Goal: Find contact information: Find contact information

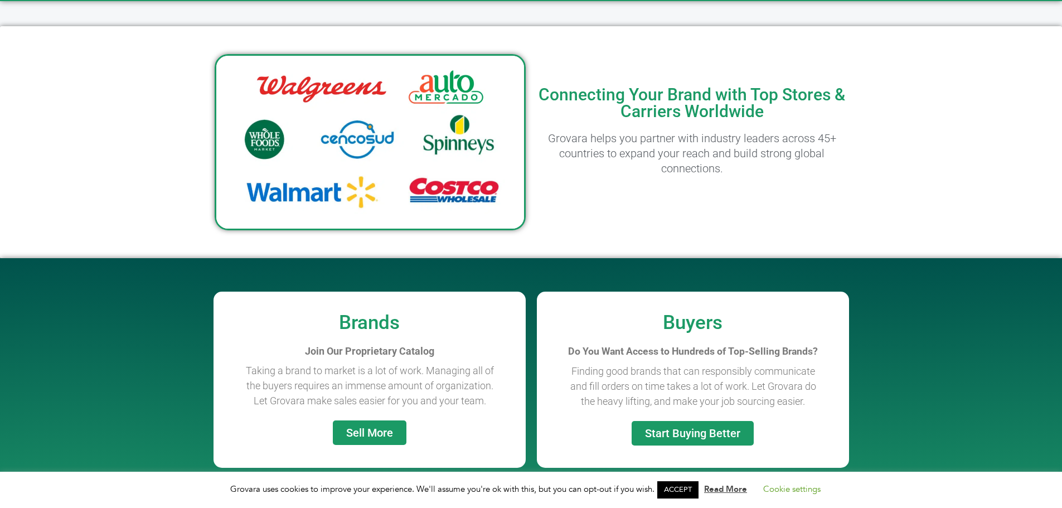
scroll to position [836, 0]
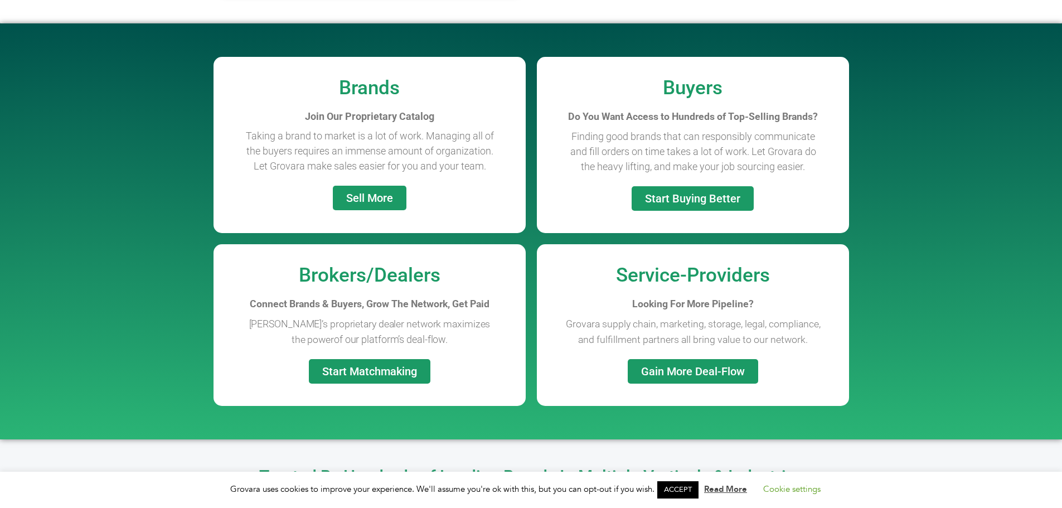
click at [694, 489] on link "ACCEPT" at bounding box center [677, 489] width 41 height 17
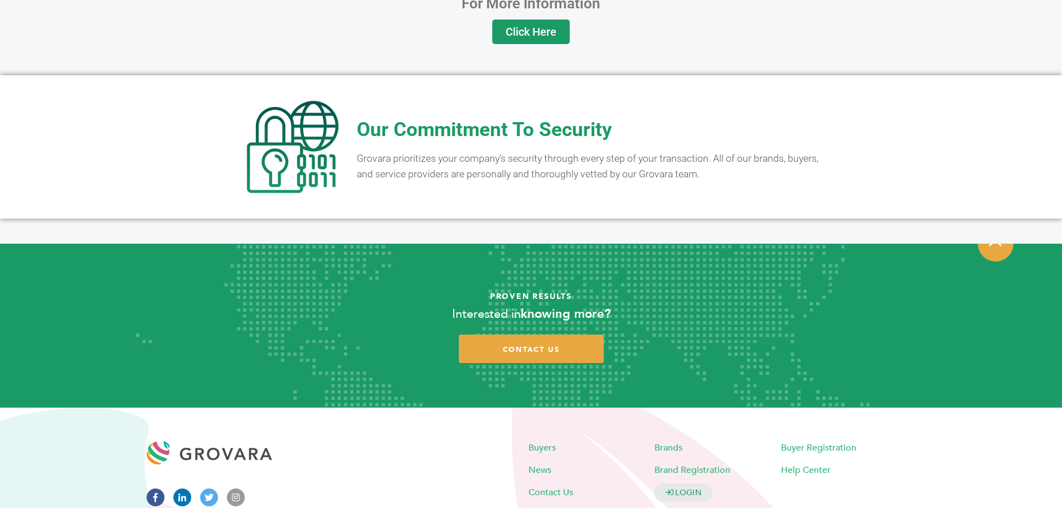
scroll to position [2202, 0]
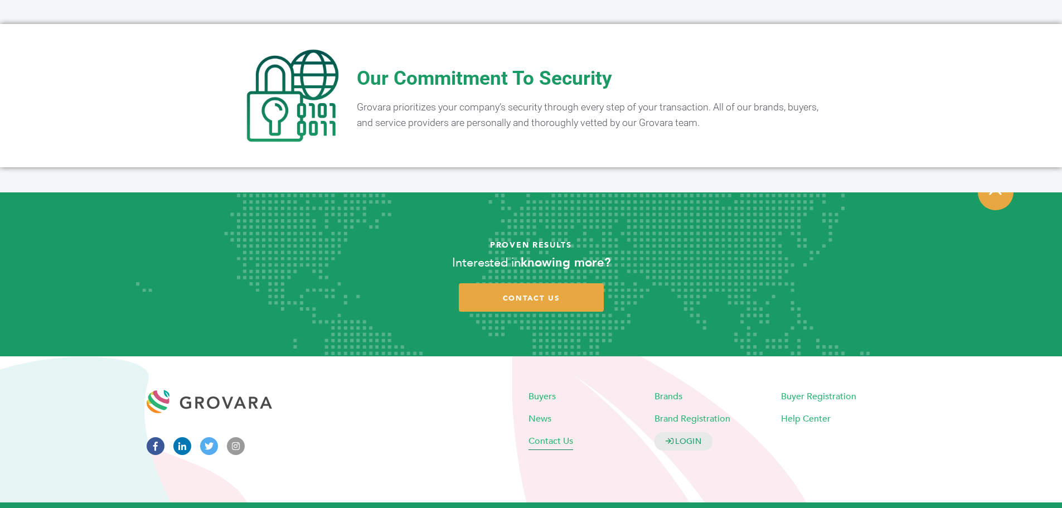
click at [531, 434] on span "Contact Us" at bounding box center [550, 440] width 45 height 12
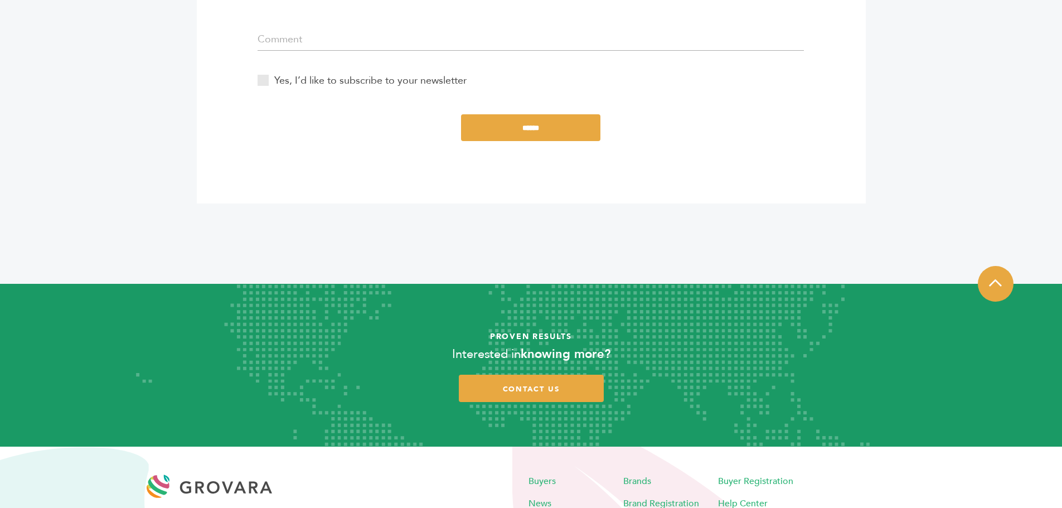
scroll to position [634, 0]
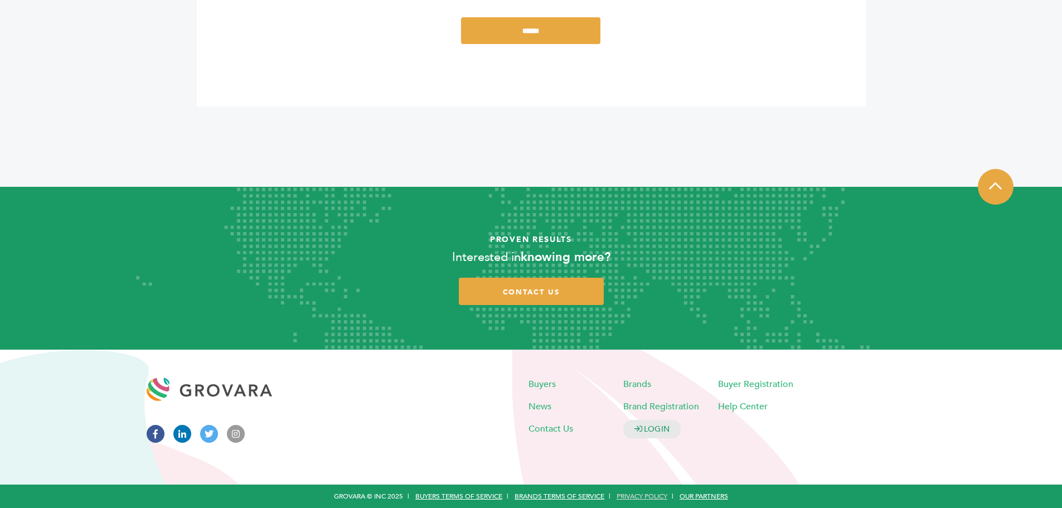
click at [639, 493] on link "Privacy Policy" at bounding box center [641, 496] width 51 height 9
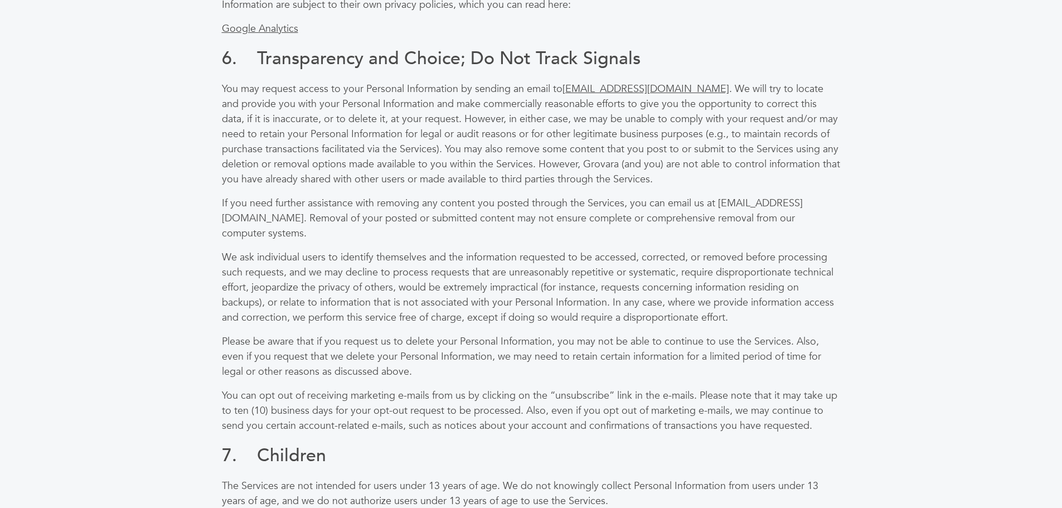
scroll to position [2108, 0]
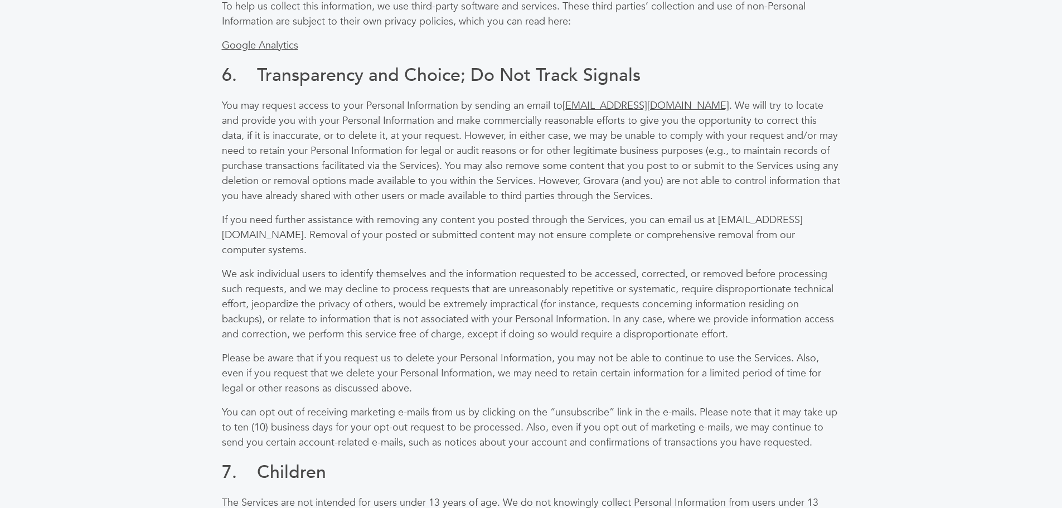
click at [384, 190] on p "You may request access to your Personal Information by sending an email to [EMA…" at bounding box center [531, 150] width 619 height 105
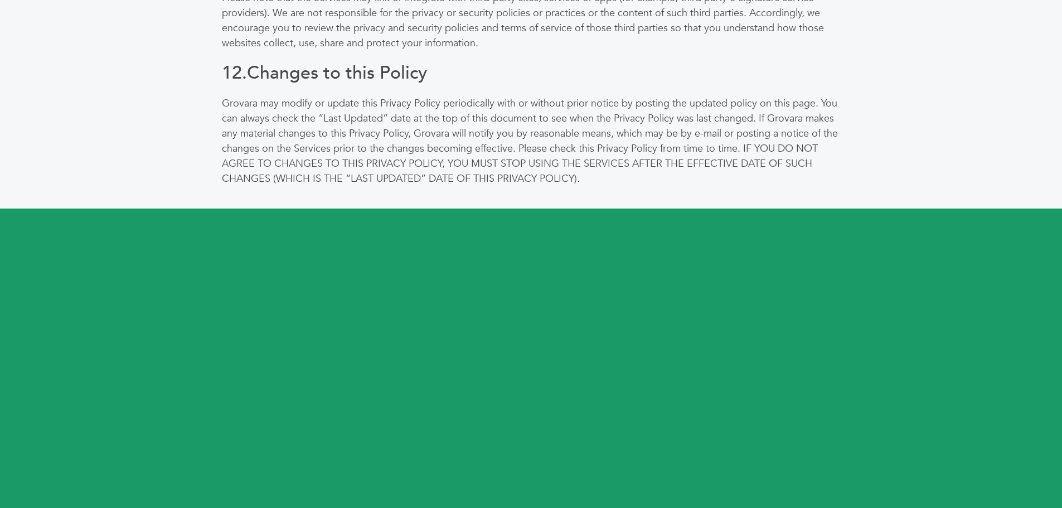
scroll to position [3446, 0]
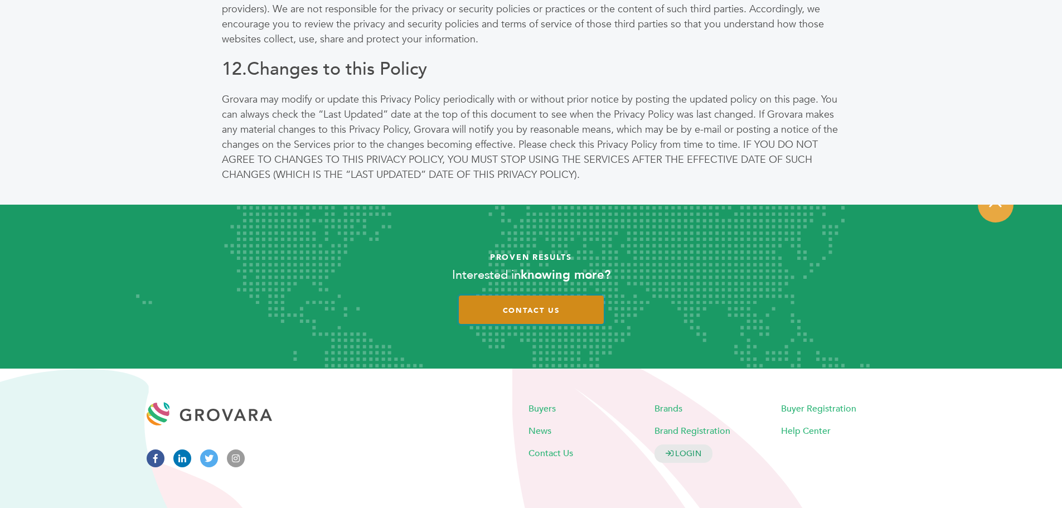
click at [496, 295] on link "contact us" at bounding box center [531, 309] width 145 height 28
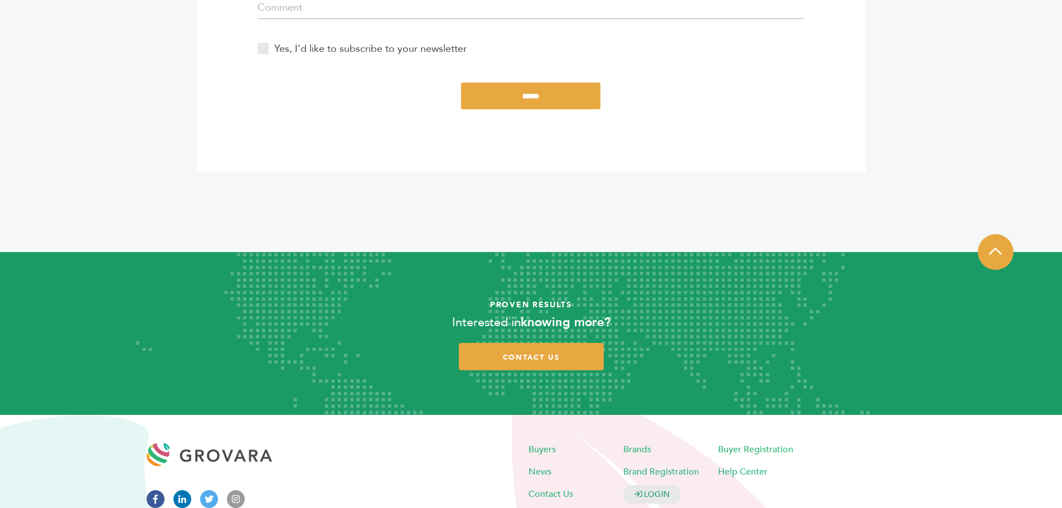
scroll to position [634, 0]
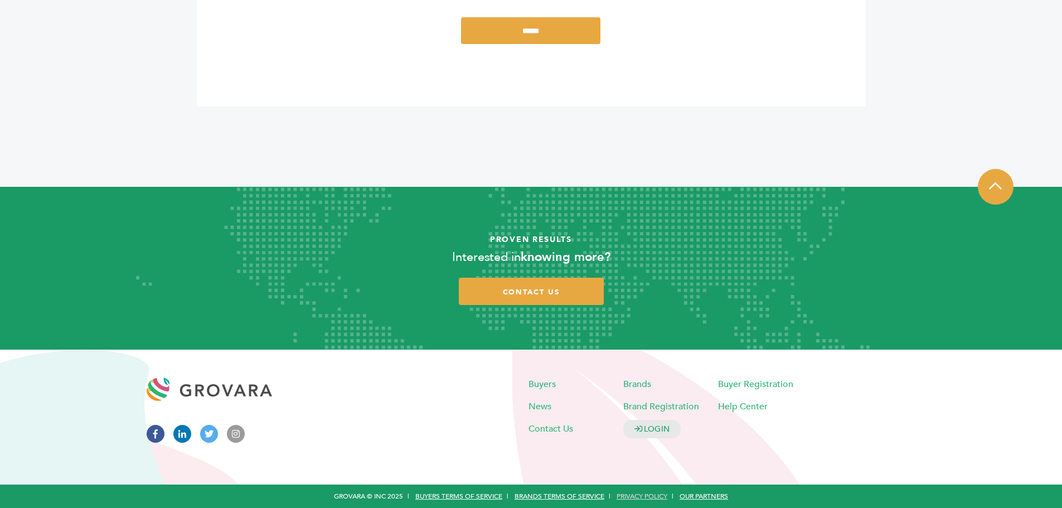
click at [633, 495] on link "Privacy Policy" at bounding box center [641, 496] width 51 height 9
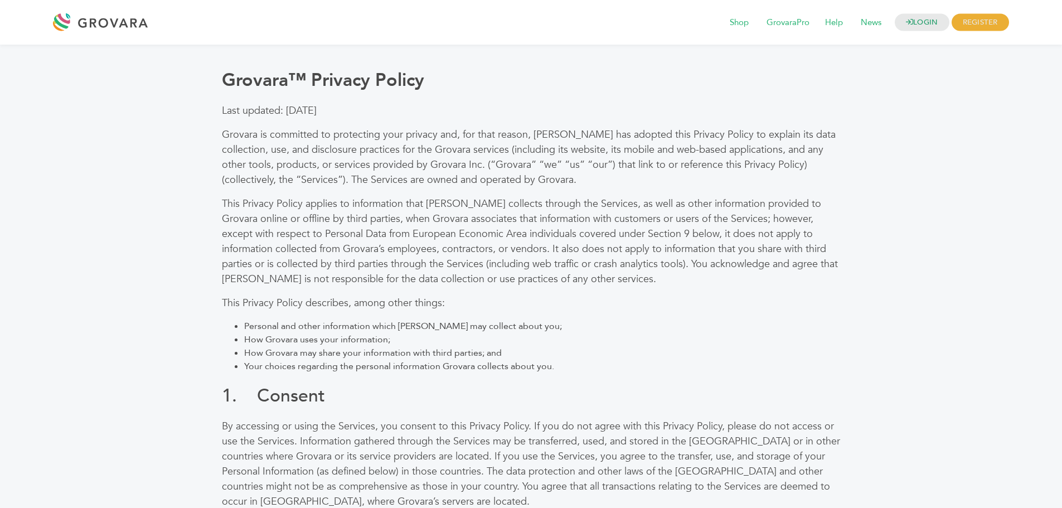
click at [712, 273] on p "This Privacy Policy applies to information that [PERSON_NAME] collects through …" at bounding box center [531, 241] width 619 height 90
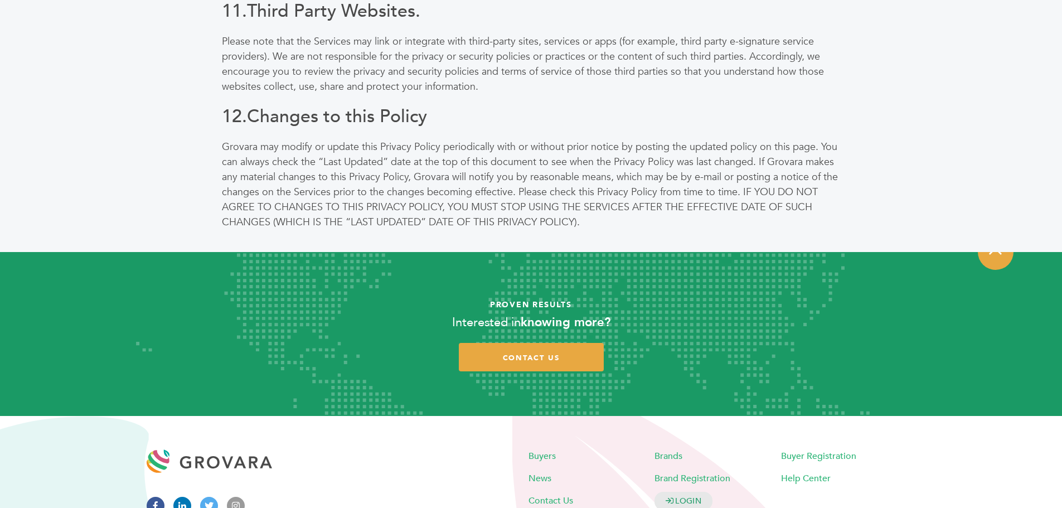
scroll to position [3446, 0]
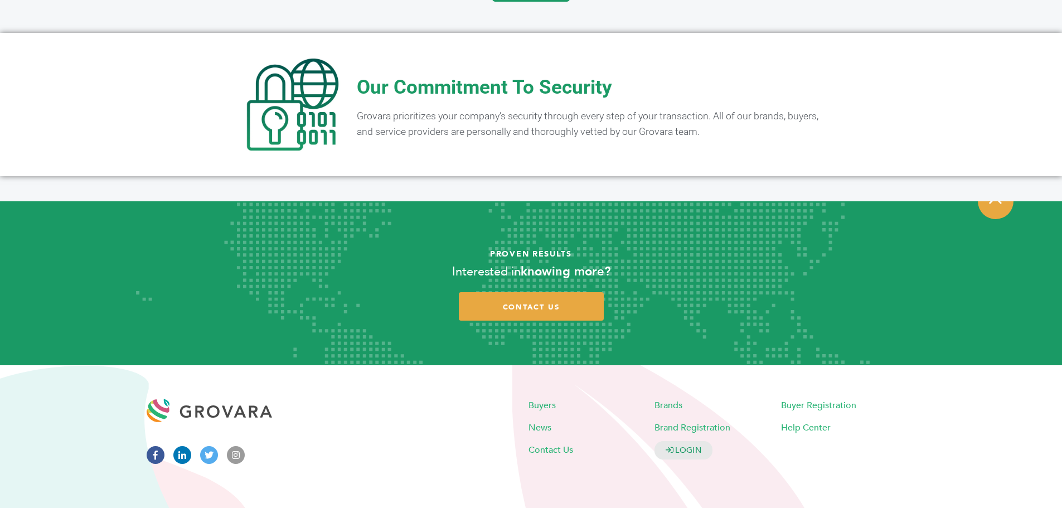
scroll to position [2202, 0]
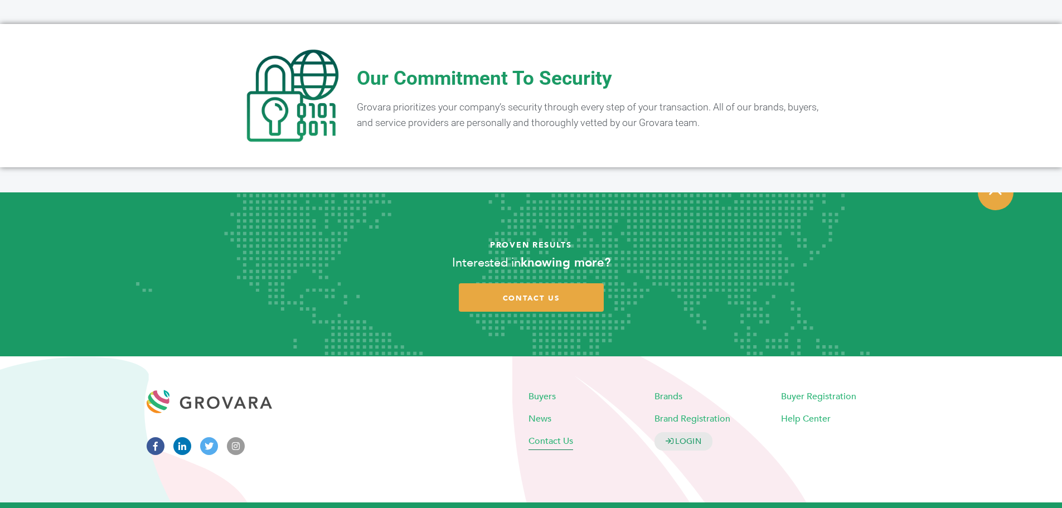
click at [551, 434] on span "Contact Us" at bounding box center [550, 440] width 45 height 12
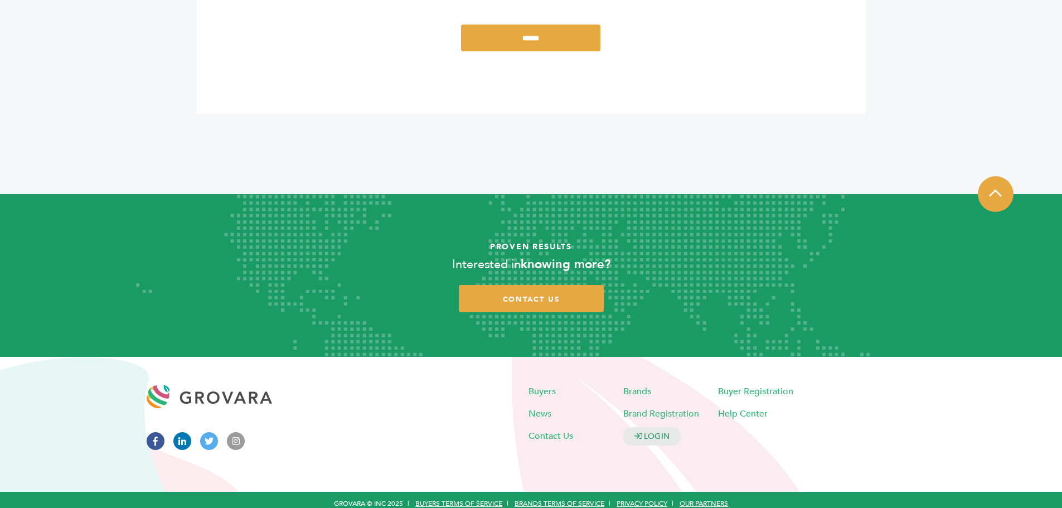
scroll to position [634, 0]
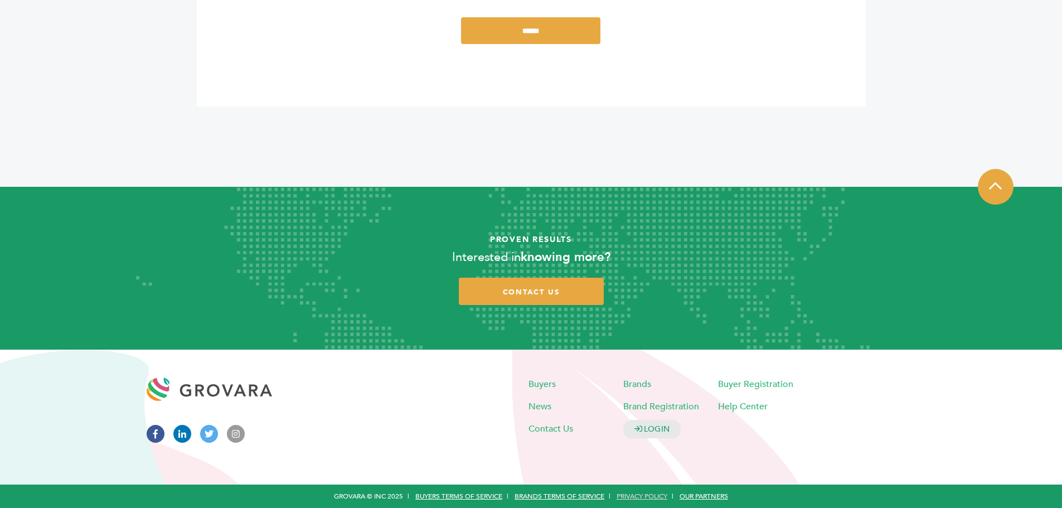
click at [644, 495] on link "Privacy Policy" at bounding box center [641, 496] width 51 height 9
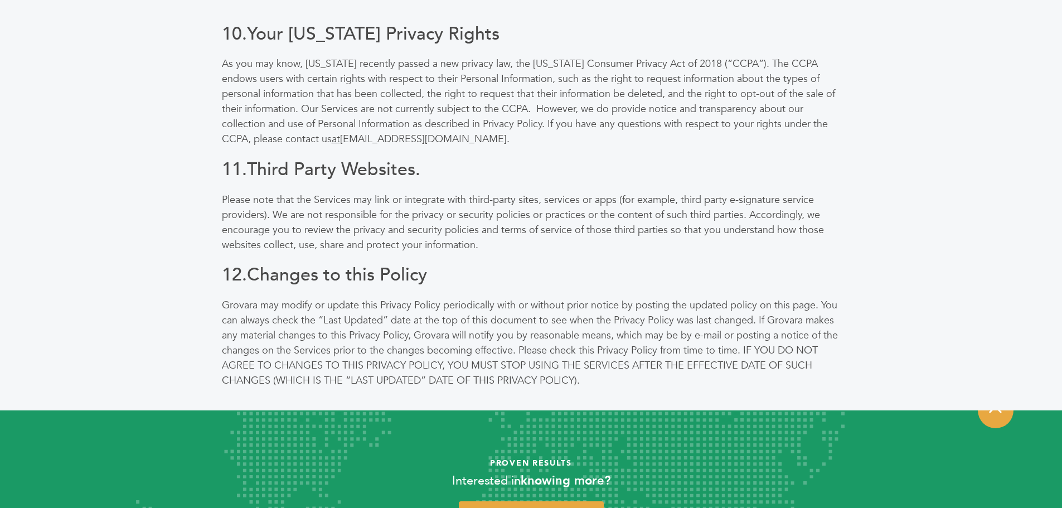
scroll to position [3446, 0]
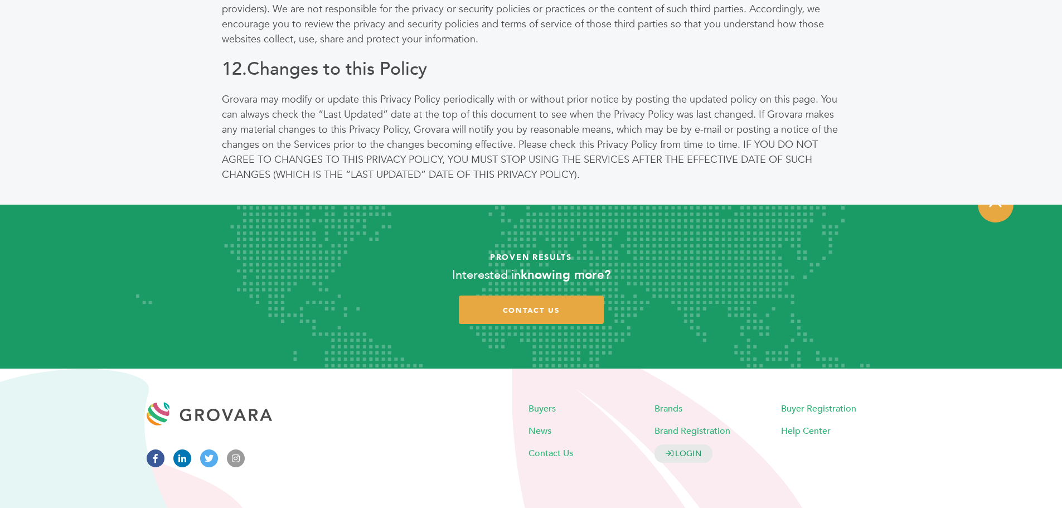
click at [359, 308] on article "Proven Results Interested in knowing more? contact us" at bounding box center [531, 287] width 1062 height 164
click at [510, 305] on span "contact us" at bounding box center [531, 310] width 57 height 10
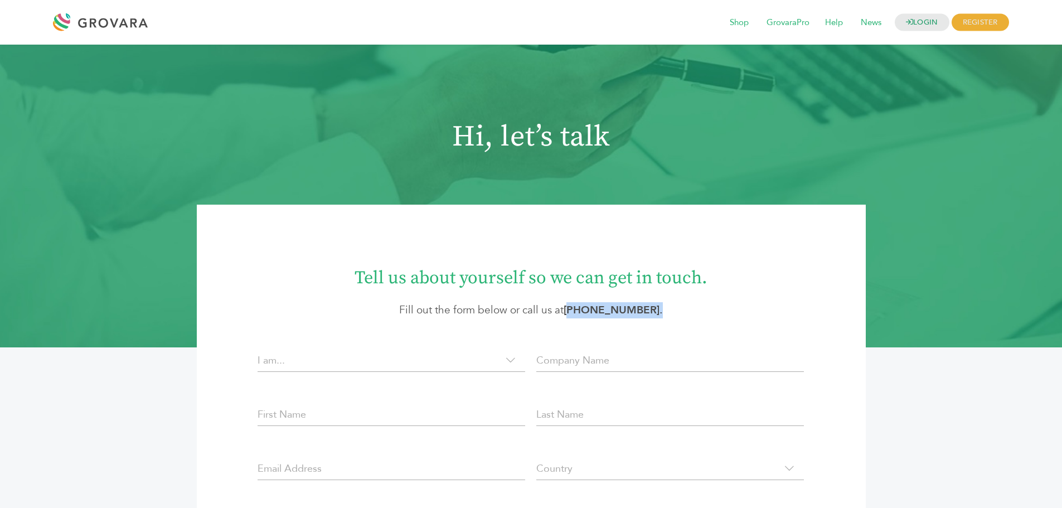
drag, startPoint x: 672, startPoint y: 310, endPoint x: 577, endPoint y: 318, distance: 94.5
click at [577, 318] on p "Fill out the form below or call us at [PHONE_NUMBER] ." at bounding box center [531, 310] width 602 height 16
copy strong "305) 582-5643 ."
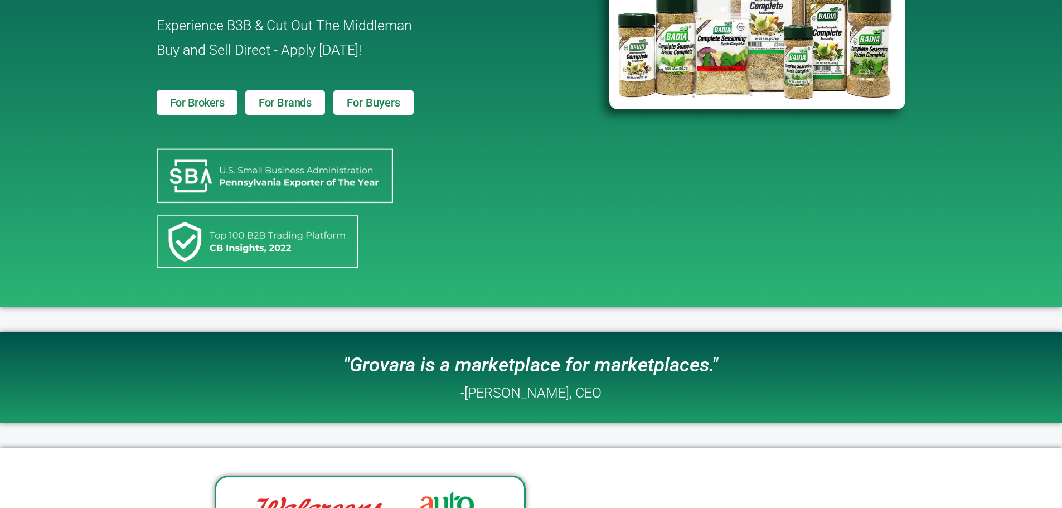
scroll to position [167, 0]
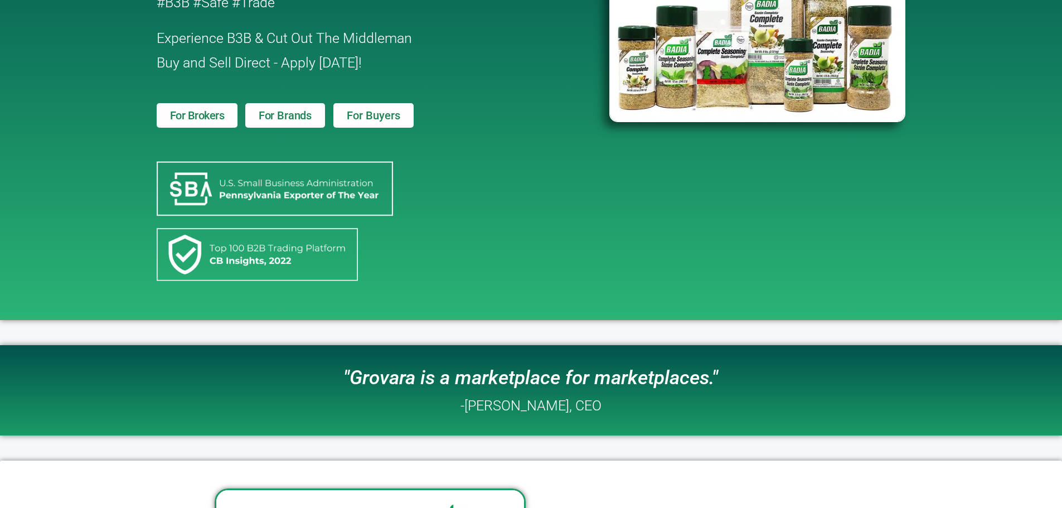
click at [263, 198] on img at bounding box center [275, 188] width 236 height 55
click at [168, 182] on img at bounding box center [275, 188] width 236 height 55
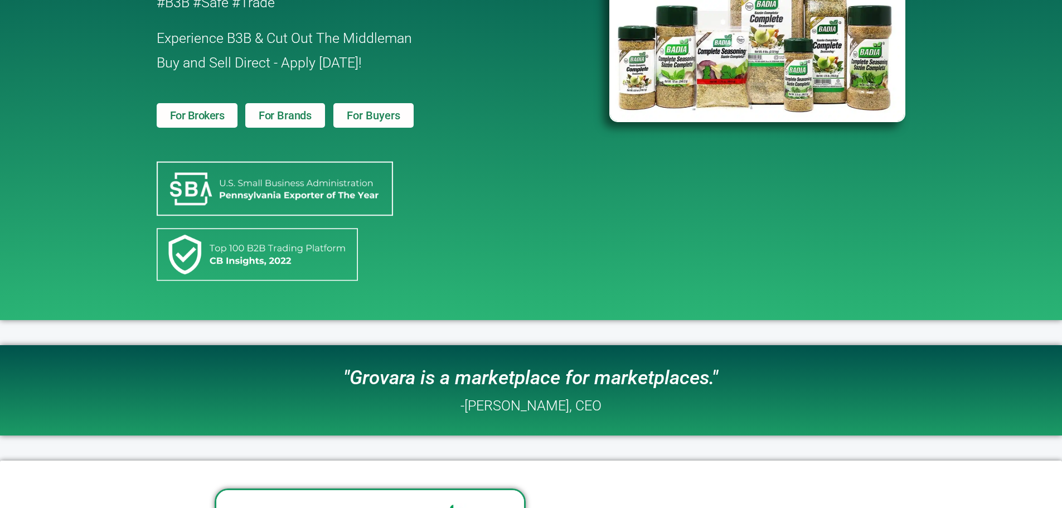
click at [197, 177] on img at bounding box center [275, 188] width 236 height 55
click at [256, 259] on img at bounding box center [257, 254] width 201 height 54
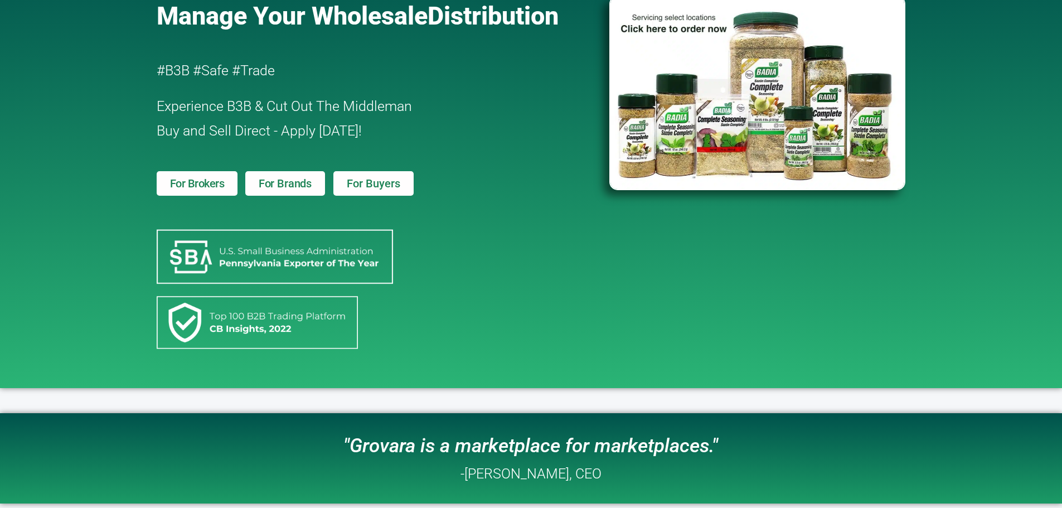
scroll to position [279, 0]
